Goal: Information Seeking & Learning: Learn about a topic

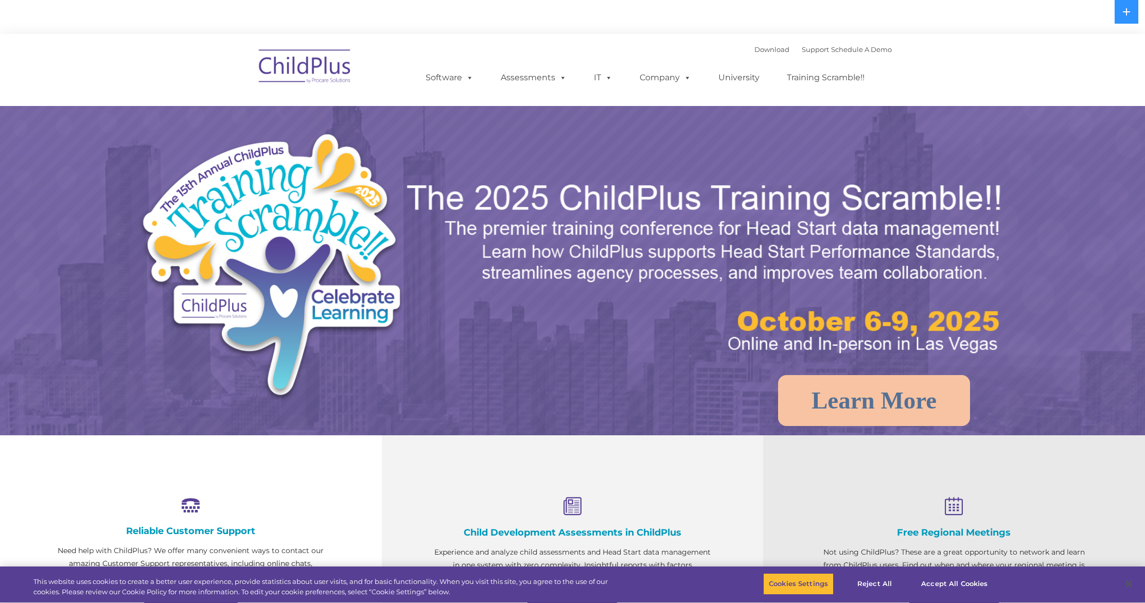
select select "MEDIUM"
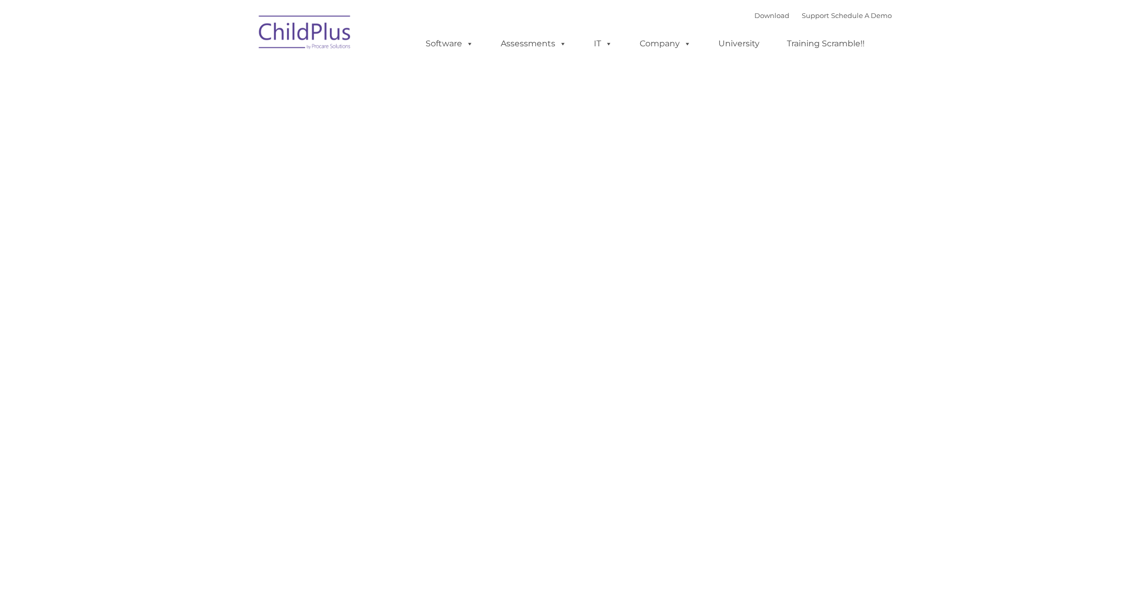
type input ""
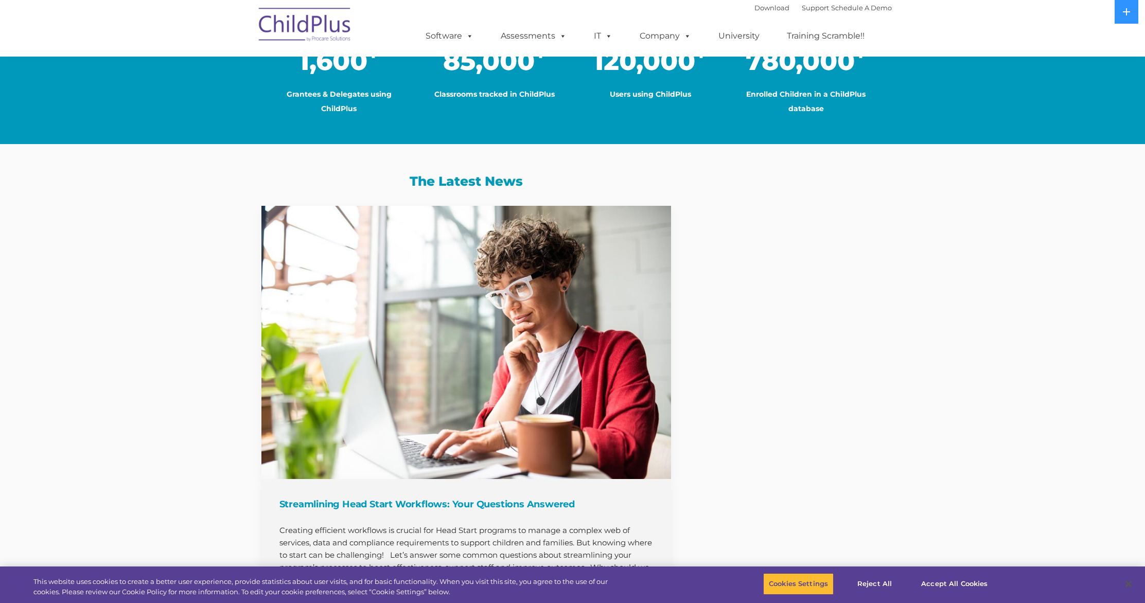
scroll to position [911, 0]
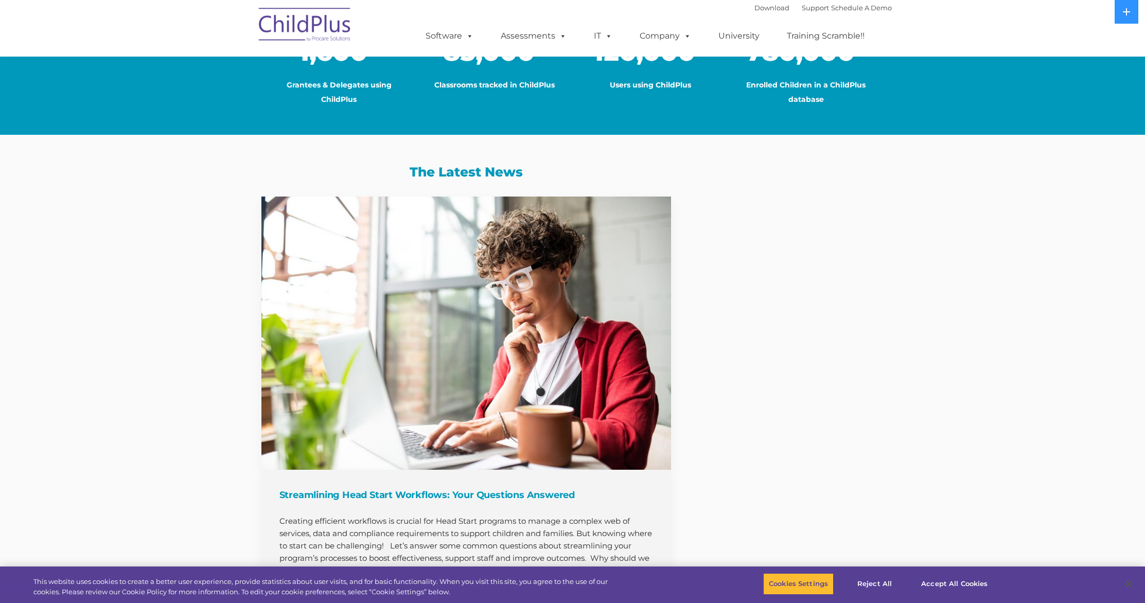
click at [315, 30] on img at bounding box center [305, 26] width 103 height 51
click at [314, 29] on img at bounding box center [305, 26] width 103 height 51
click at [314, 27] on img at bounding box center [305, 26] width 103 height 51
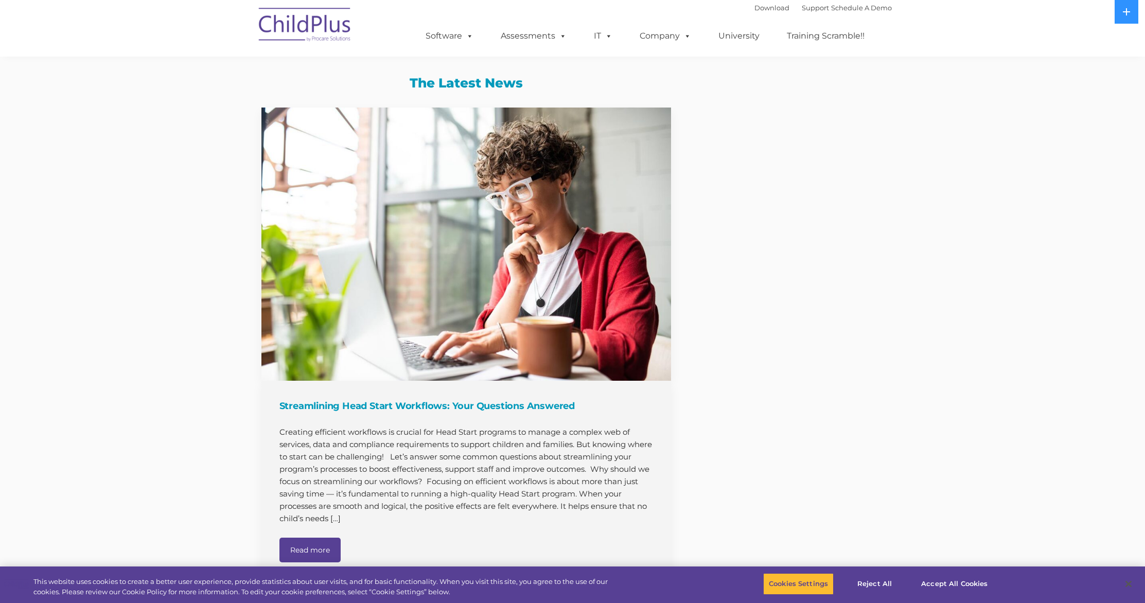
scroll to position [611, 0]
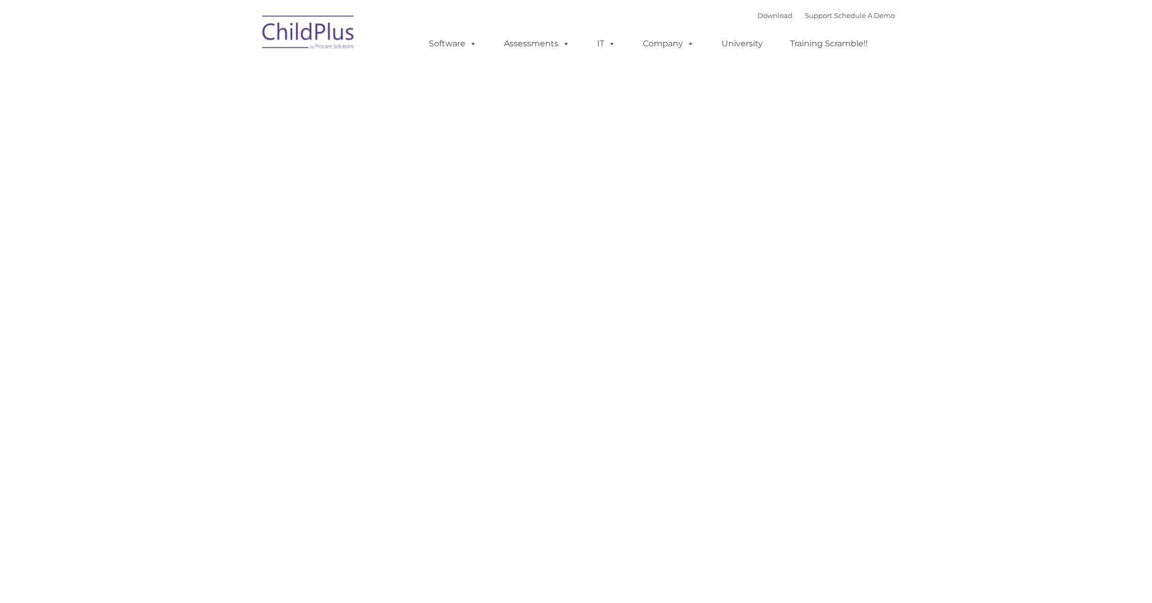
type input ""
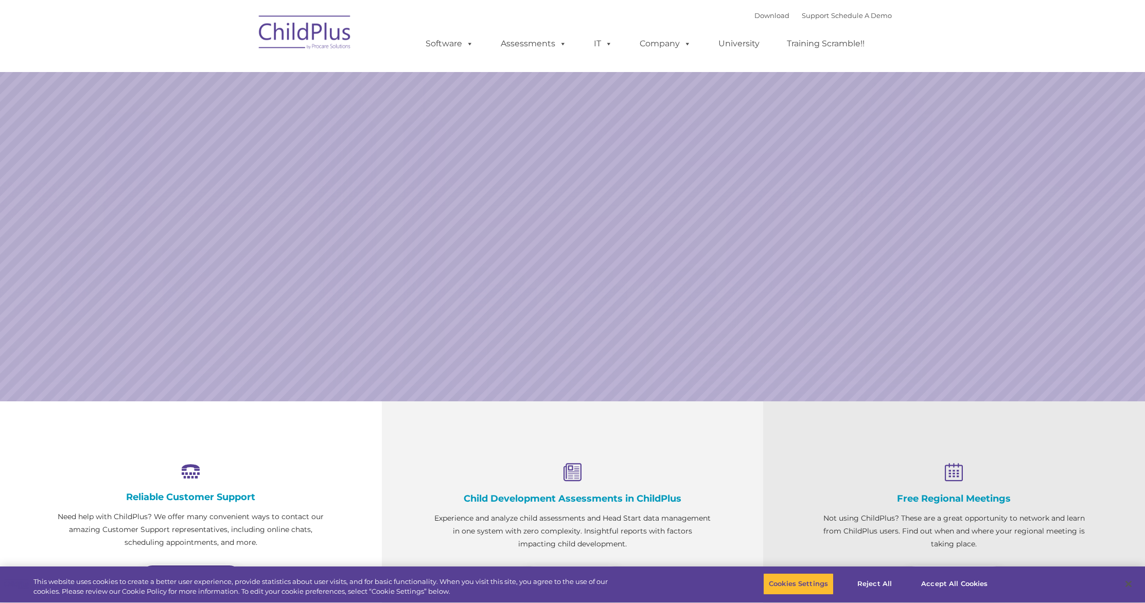
select select "MEDIUM"
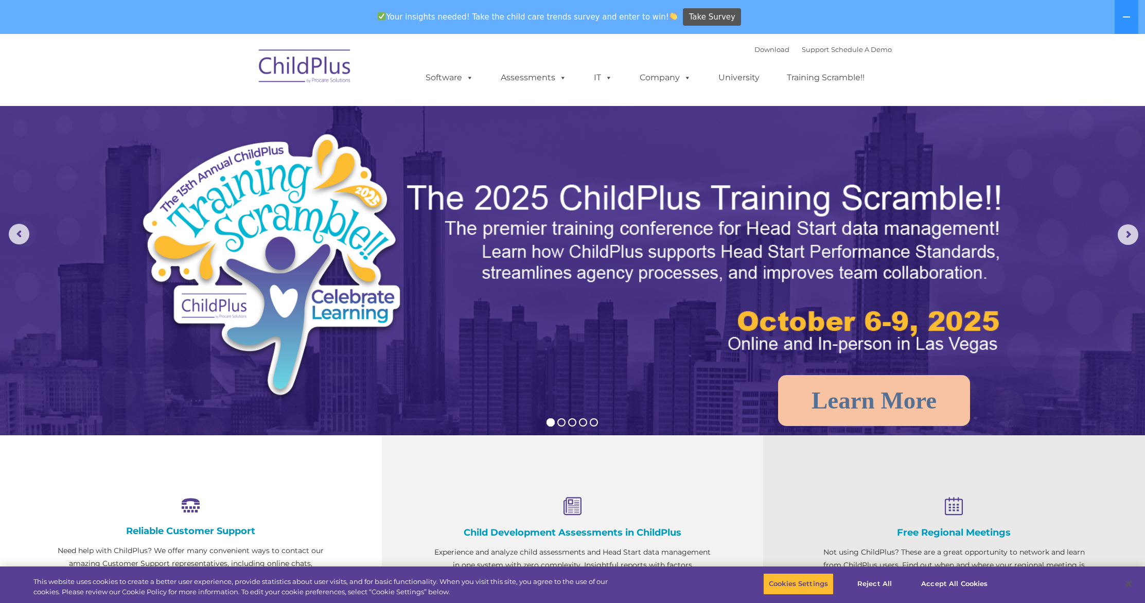
click at [569, 483] on div "Child Development Assessments in ChildPlus Experience and analyze child assessm…" at bounding box center [573, 556] width 382 height 242
click at [582, 538] on div "Child Development Assessments in ChildPlus Experience and analyze child assessm…" at bounding box center [572, 540] width 279 height 87
click at [582, 538] on h4 "Child Development Assessments in ChildPlus" at bounding box center [572, 532] width 279 height 11
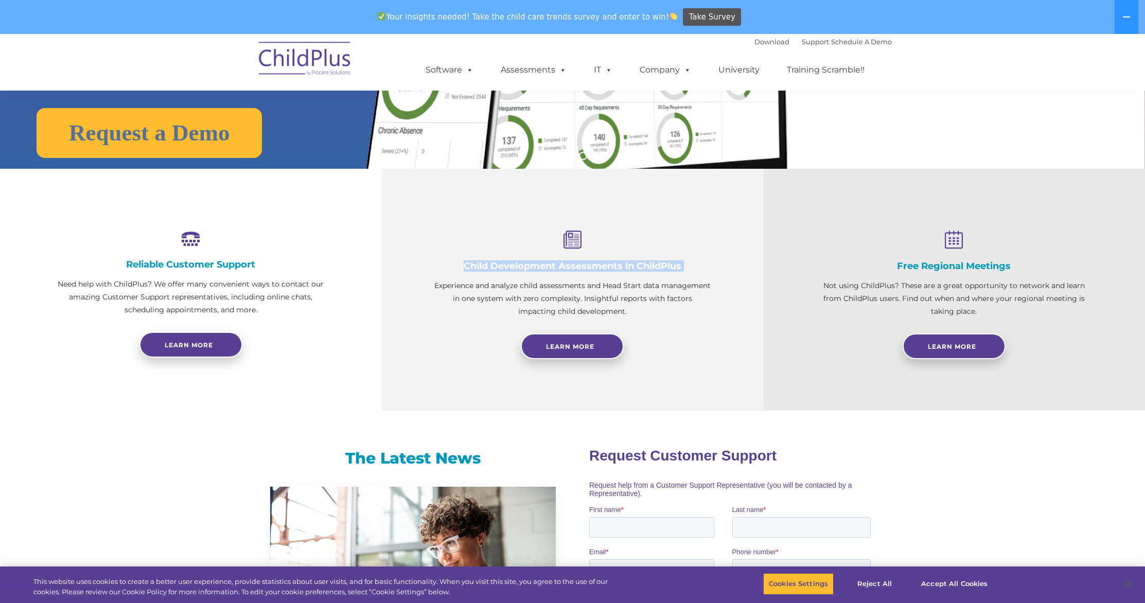
scroll to position [278, 0]
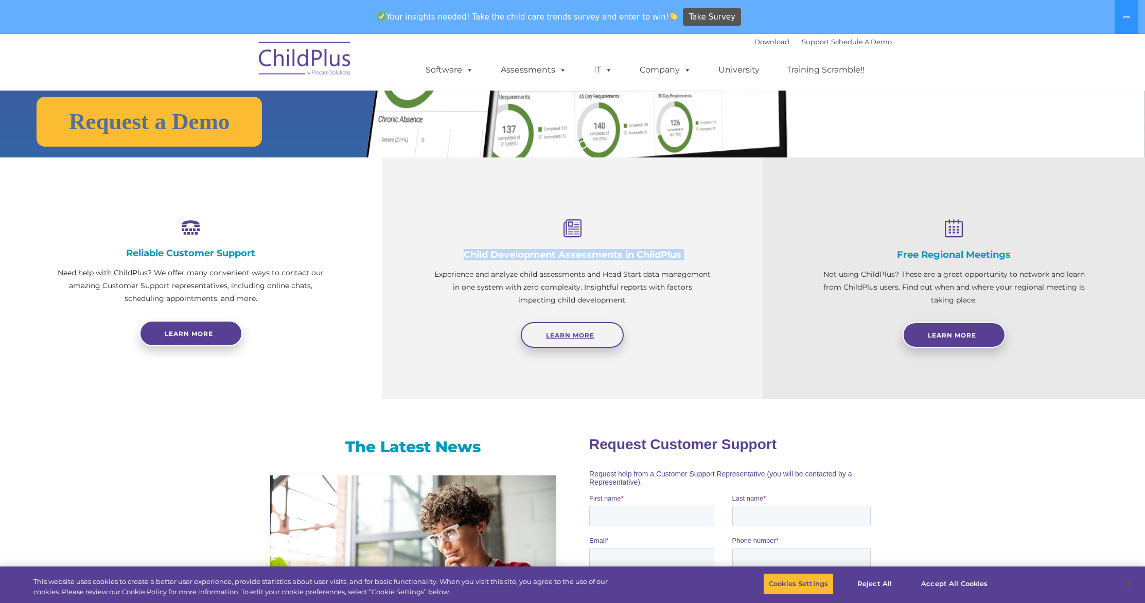
click at [563, 343] on link "Learn More" at bounding box center [572, 335] width 103 height 26
click at [1134, 23] on button at bounding box center [1126, 17] width 24 height 34
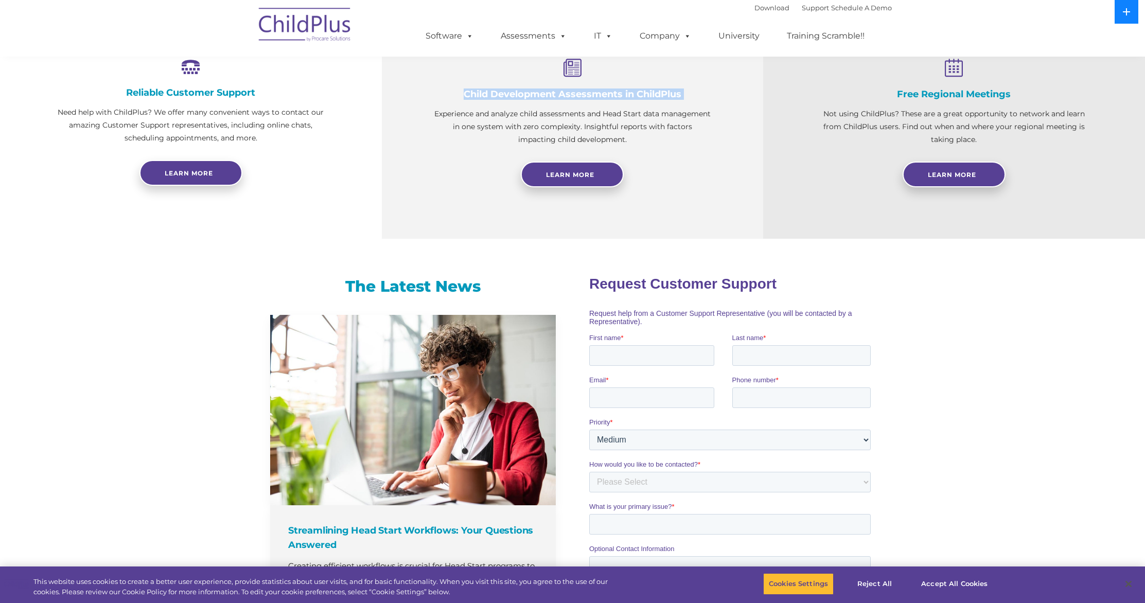
scroll to position [620, 0]
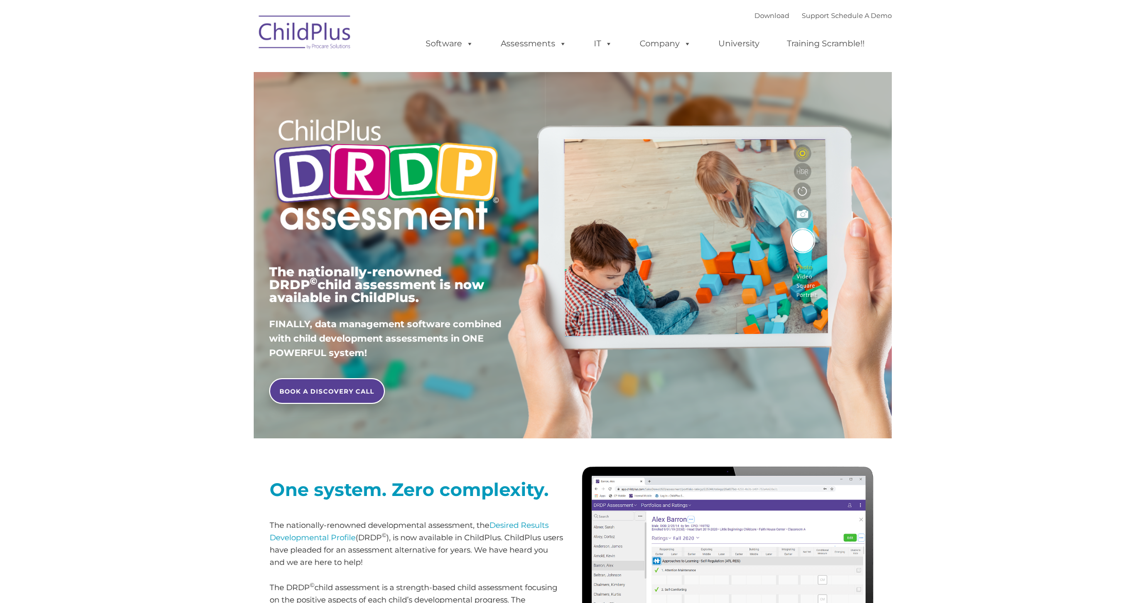
type input ""
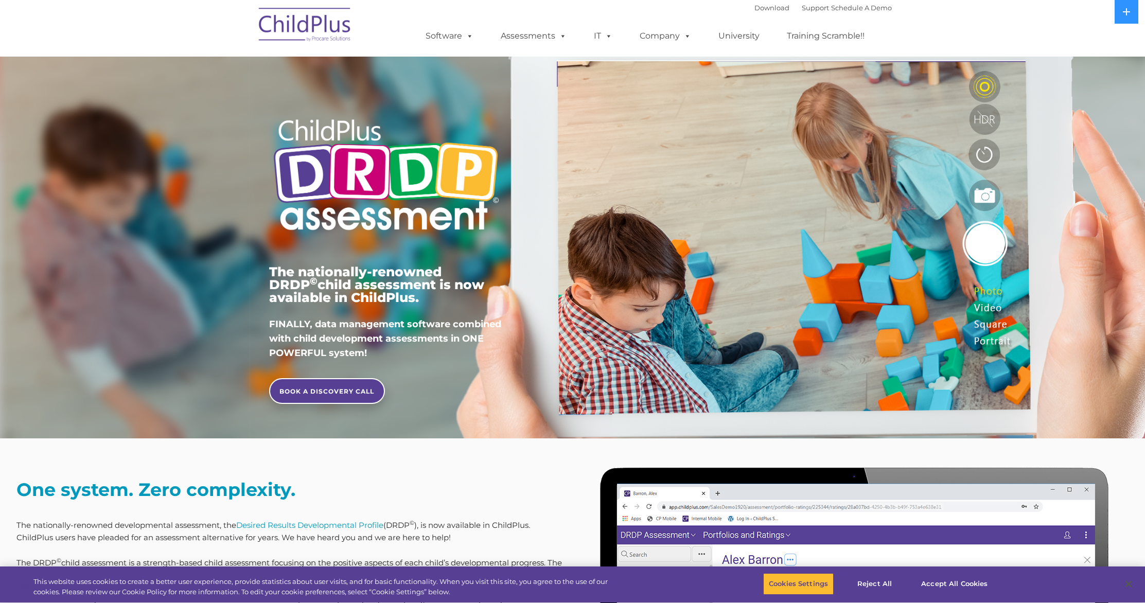
drag, startPoint x: 556, startPoint y: 210, endPoint x: 556, endPoint y: 202, distance: 8.2
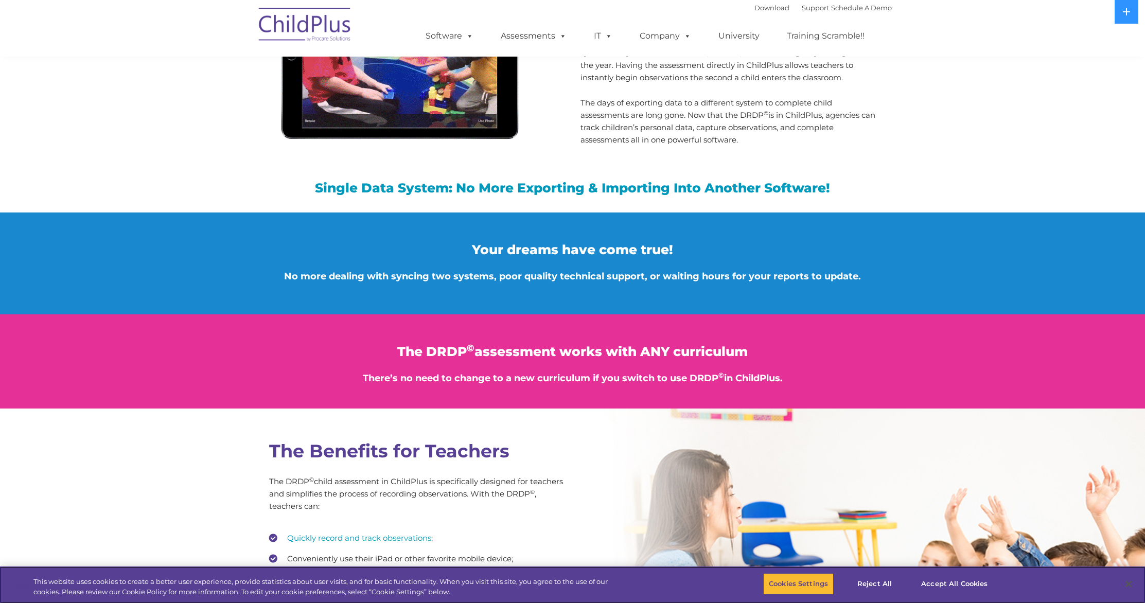
scroll to position [1098, 0]
